Goal: Information Seeking & Learning: Understand process/instructions

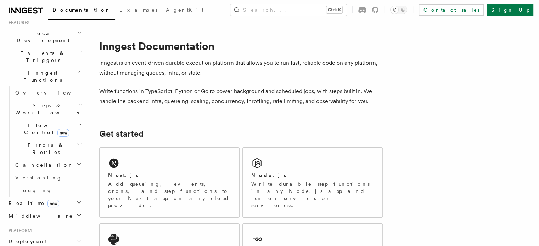
scroll to position [161, 0]
click at [40, 235] on h2 "Deployment" at bounding box center [45, 241] width 78 height 13
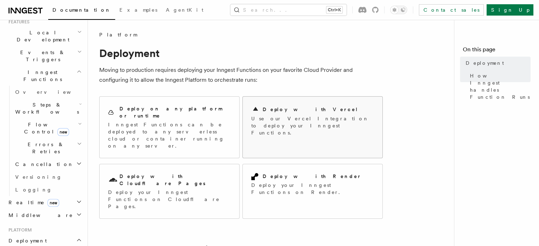
click at [279, 104] on div "Deploy with Vercel Use our Vercel Integration to deploy your Inngest Functions." at bounding box center [313, 121] width 140 height 48
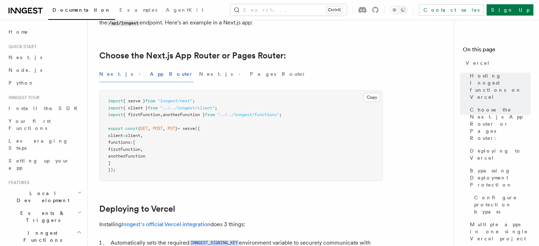
scroll to position [153, 0]
